Goal: Information Seeking & Learning: Find specific fact

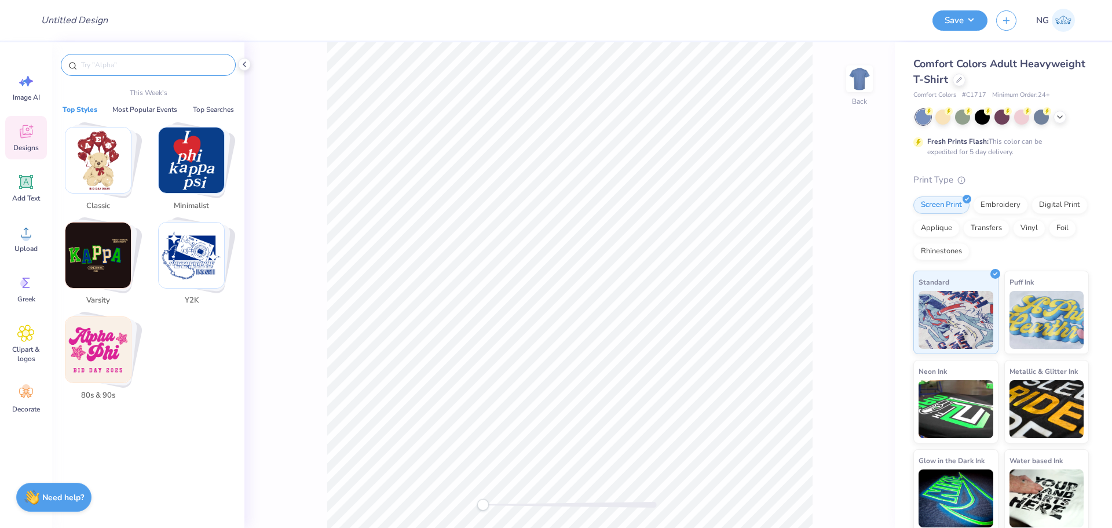
click at [168, 65] on input "text" at bounding box center [154, 65] width 148 height 12
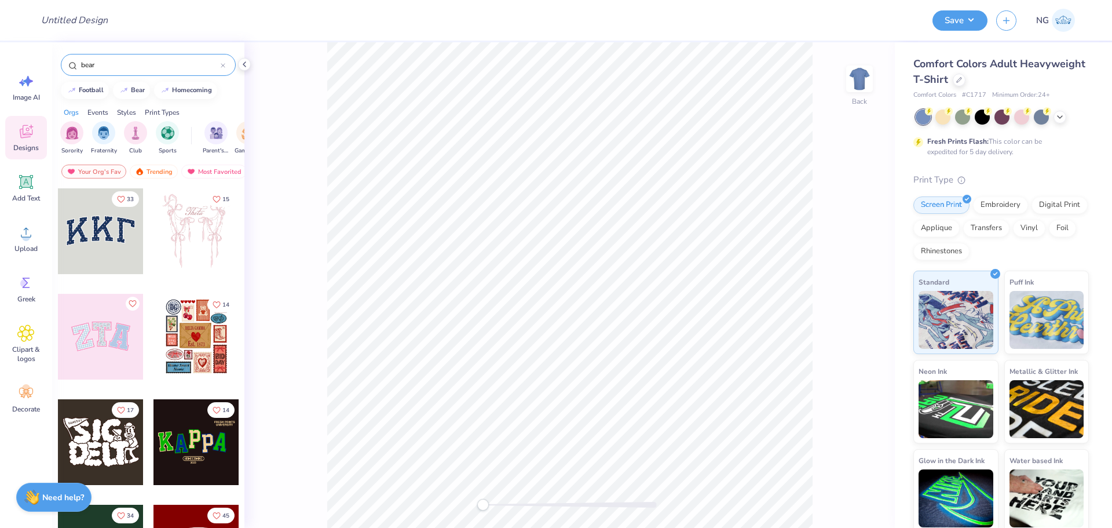
type input "bear"
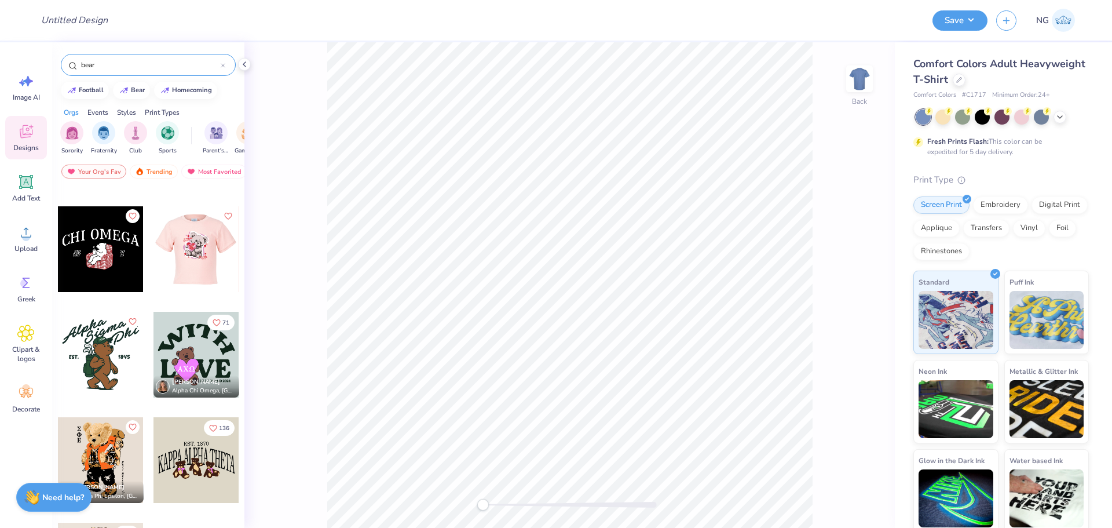
scroll to position [579, 0]
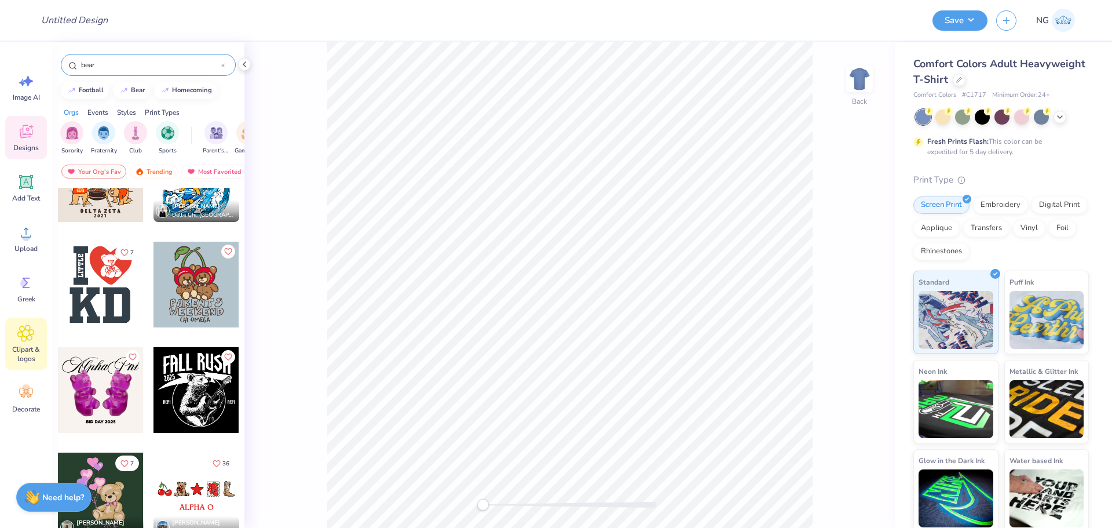
click at [34, 332] on icon at bounding box center [26, 333] width 16 height 16
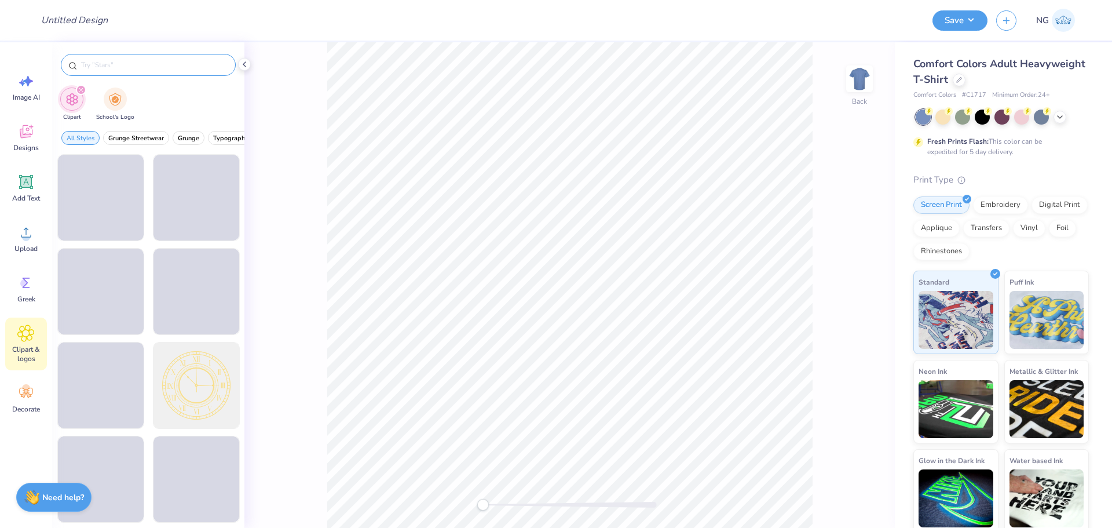
click at [141, 63] on input "text" at bounding box center [154, 65] width 148 height 12
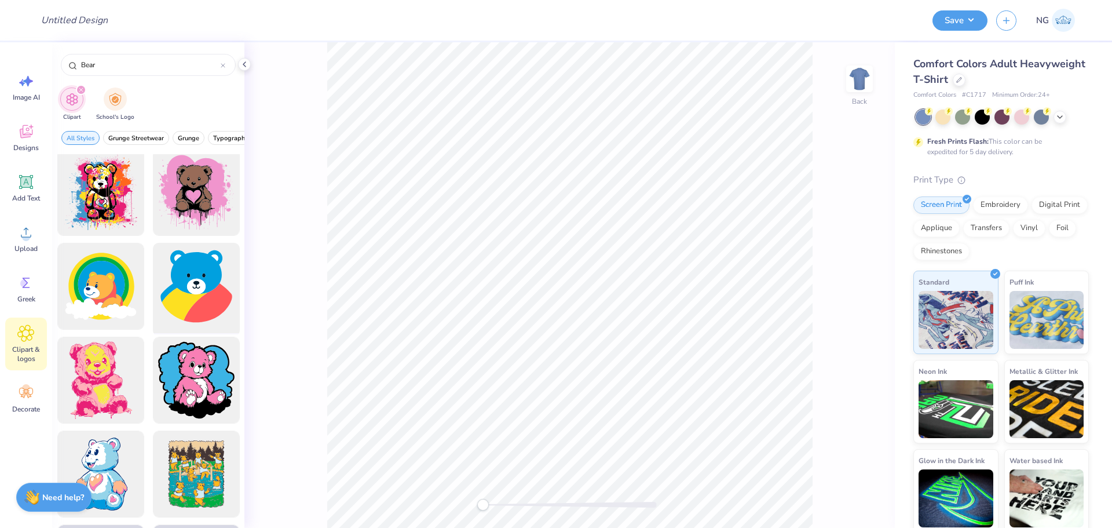
scroll to position [386, 0]
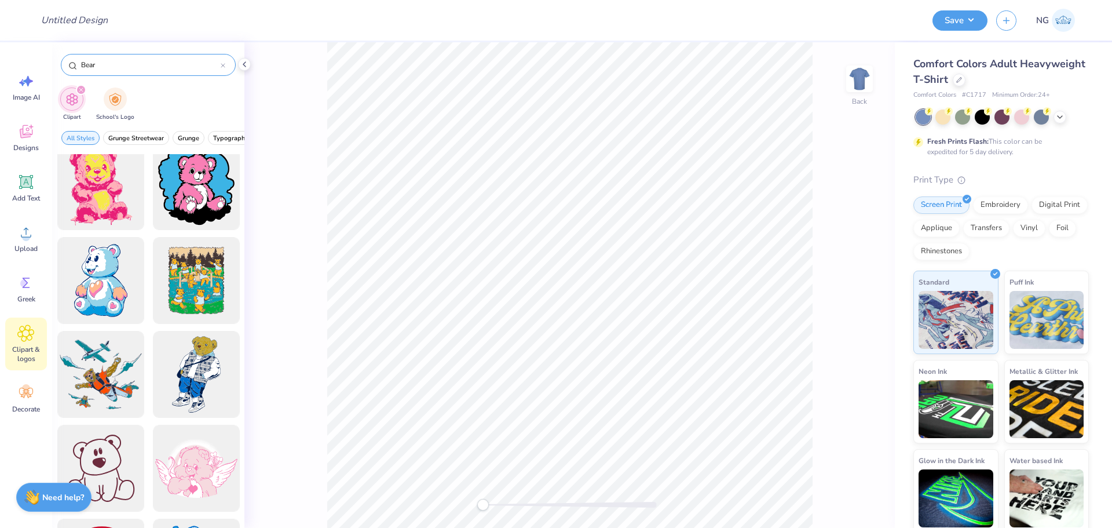
click at [129, 68] on input "Bear" at bounding box center [150, 65] width 141 height 12
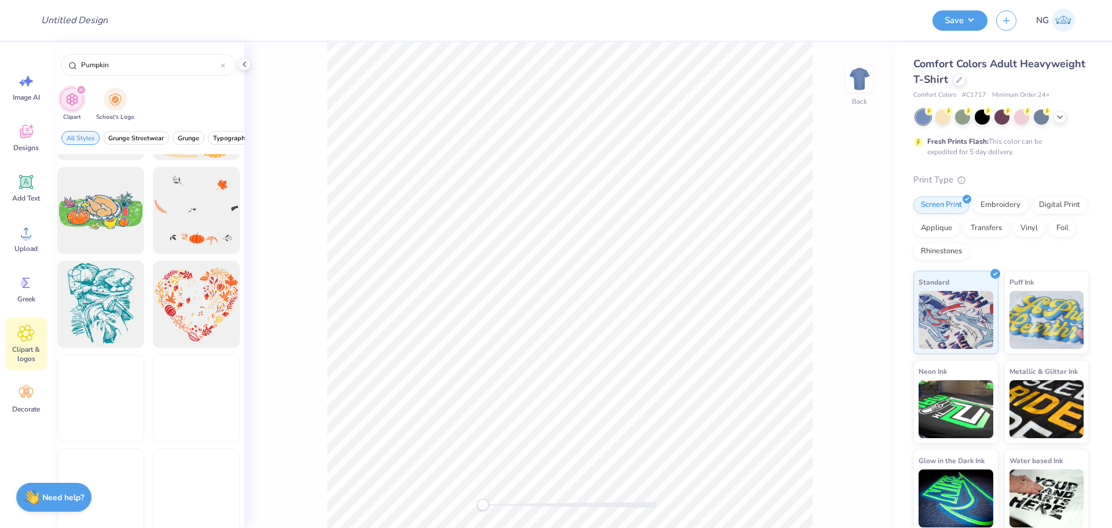
scroll to position [3282, 0]
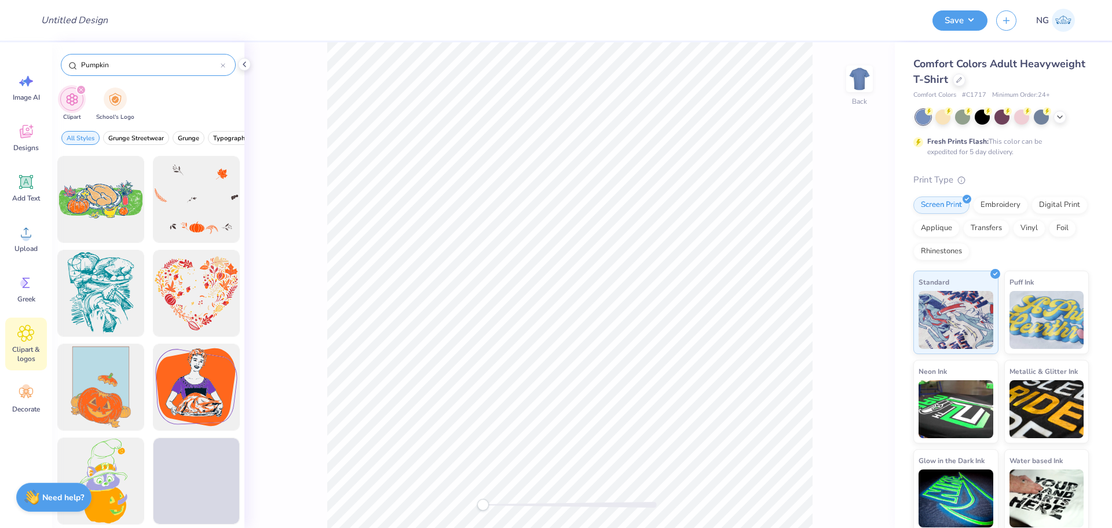
click at [152, 69] on input "Pumpkin" at bounding box center [150, 65] width 141 height 12
type input "Bear"
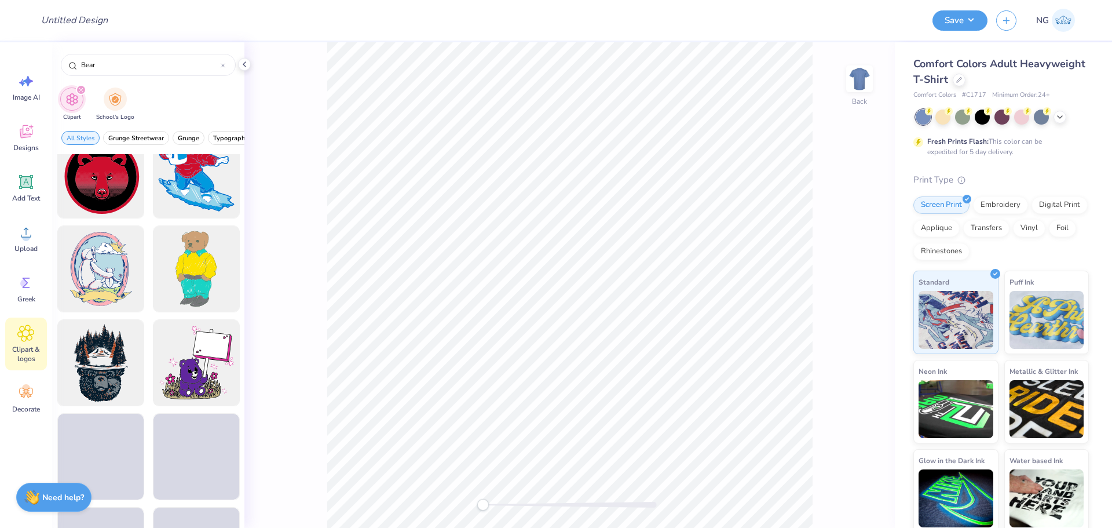
scroll to position [772, 0]
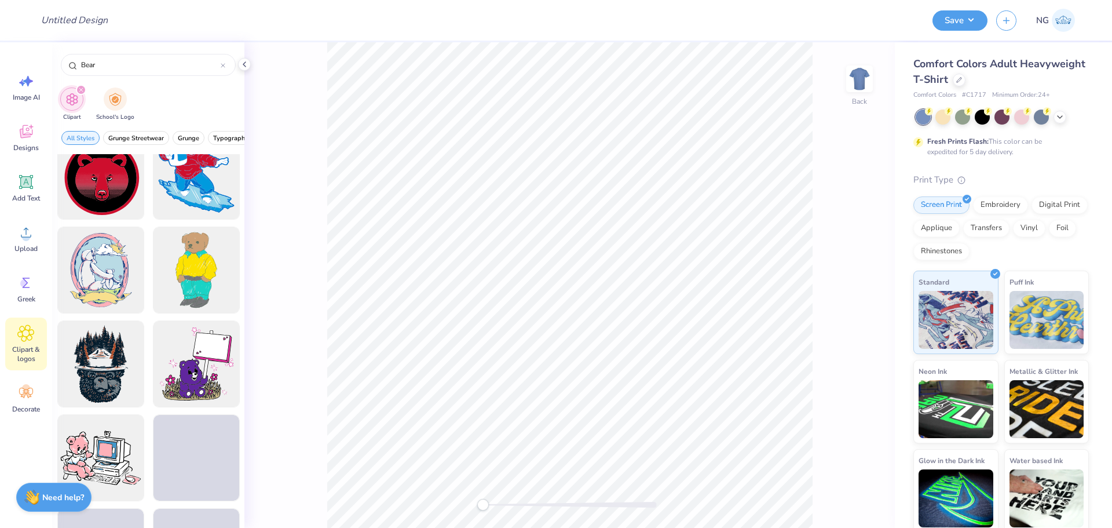
click at [314, 270] on div "Back" at bounding box center [569, 284] width 650 height 485
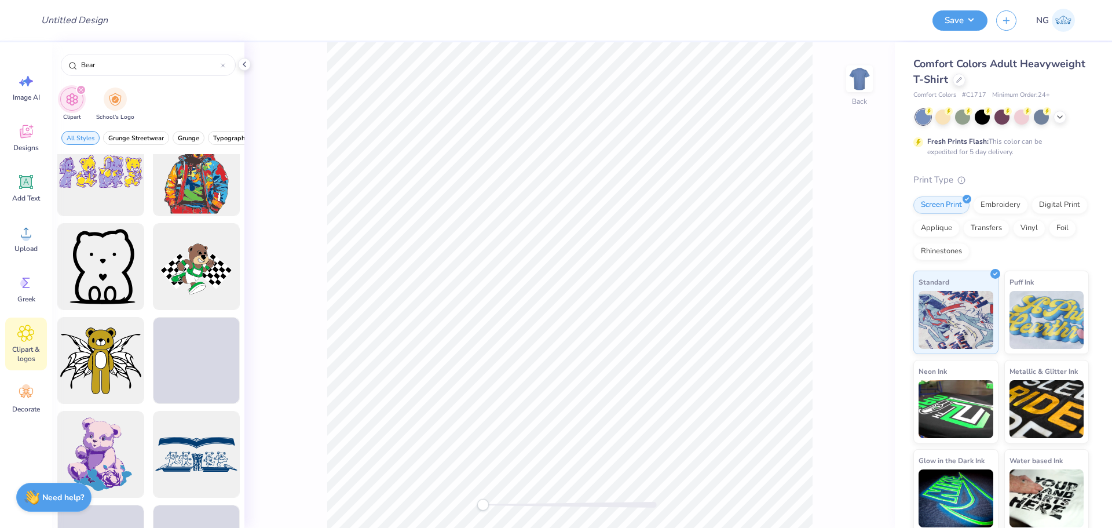
scroll to position [3861, 0]
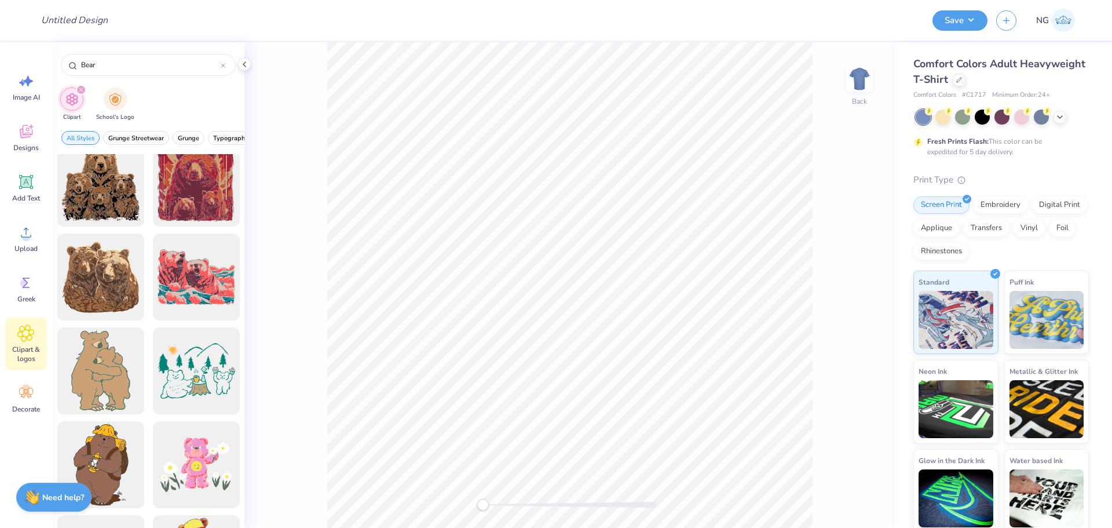
click at [309, 280] on div "Back" at bounding box center [569, 284] width 650 height 485
